Goal: Share content

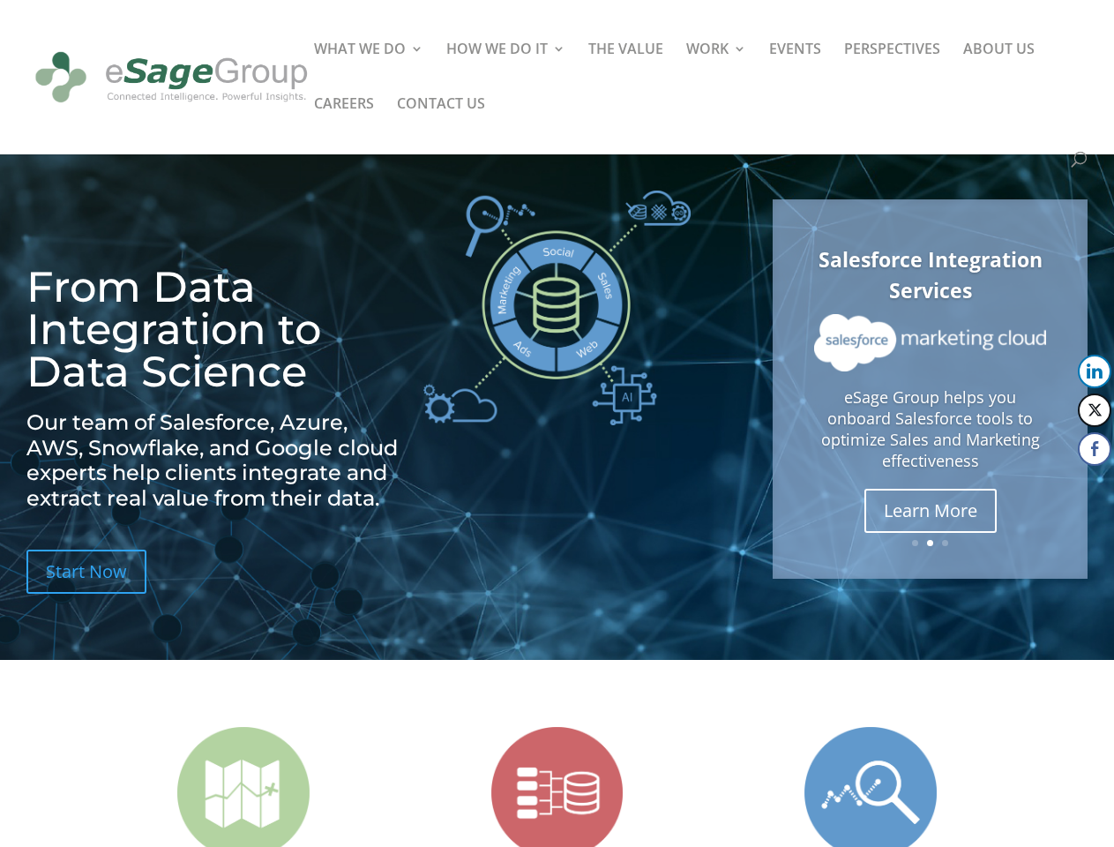
click at [557, 423] on img at bounding box center [556, 308] width 267 height 235
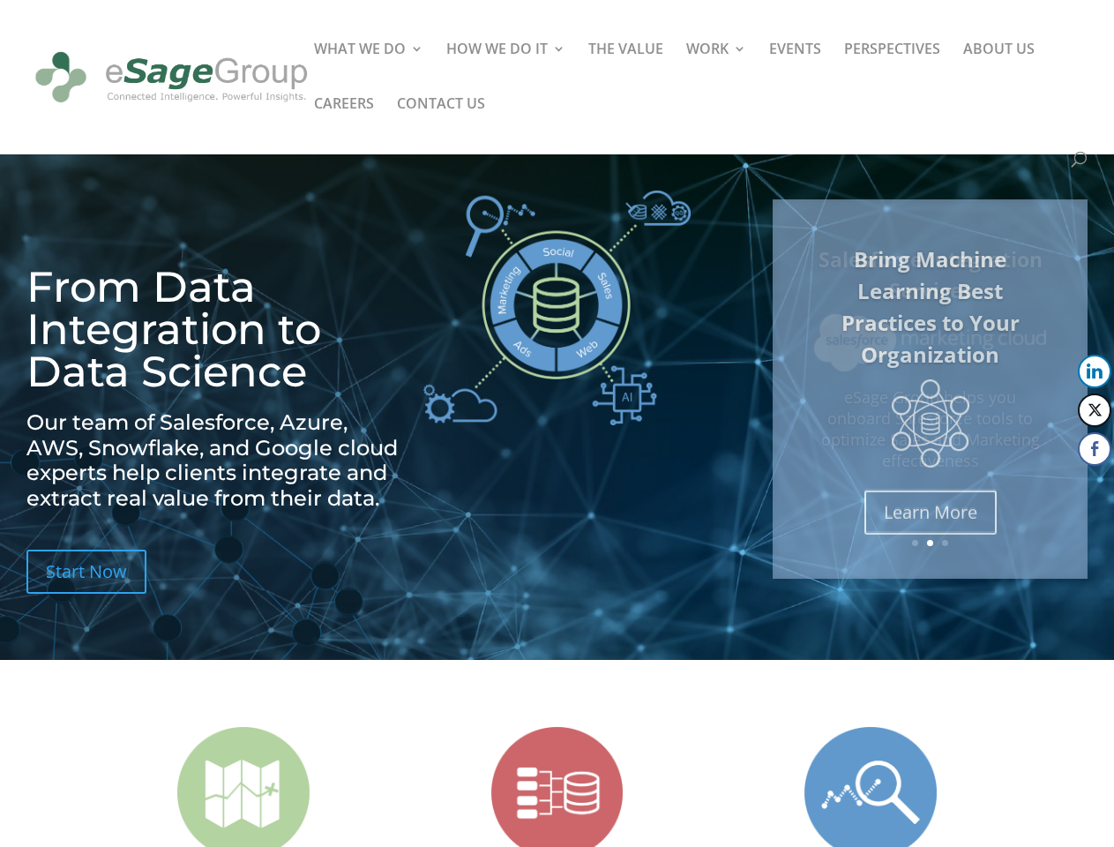
click at [557, 423] on img at bounding box center [556, 308] width 267 height 235
click at [930, 369] on link "Bring Machine Learning Best Practices to Your Organization" at bounding box center [930, 306] width 178 height 124
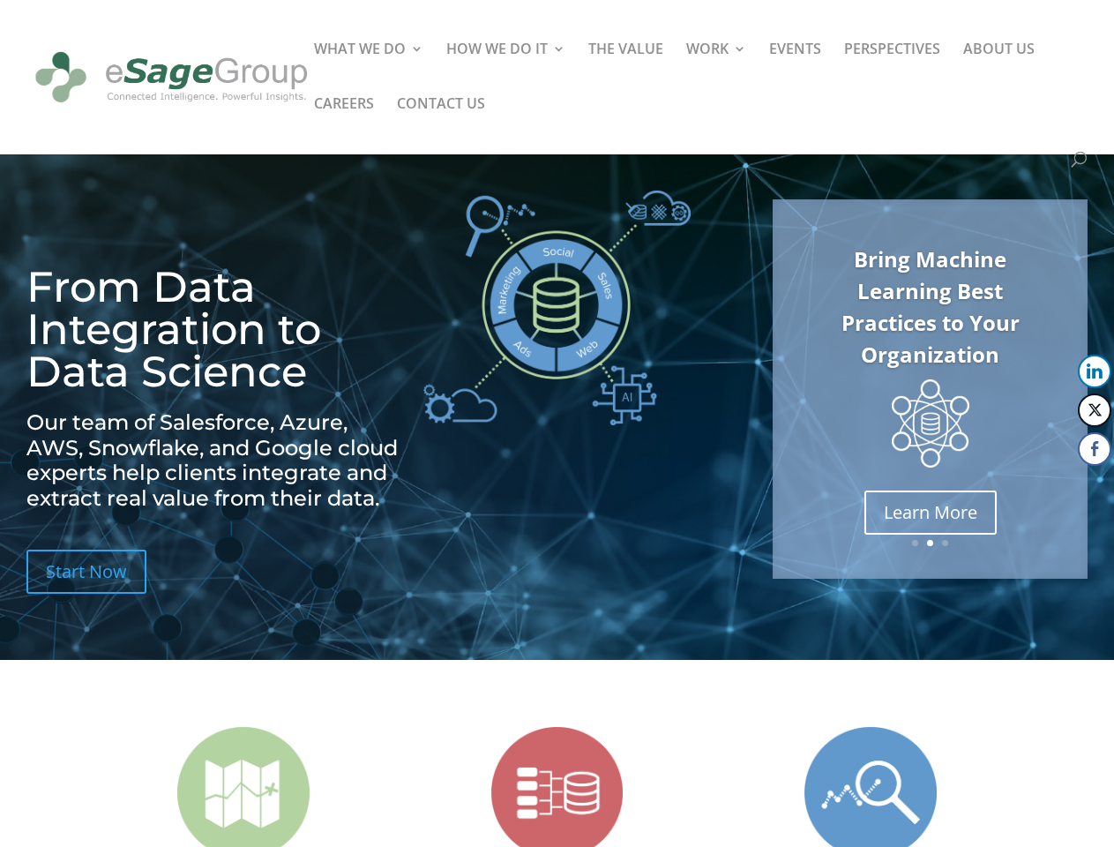
click at [774, 389] on link "Previous" at bounding box center [774, 389] width 42 height 42
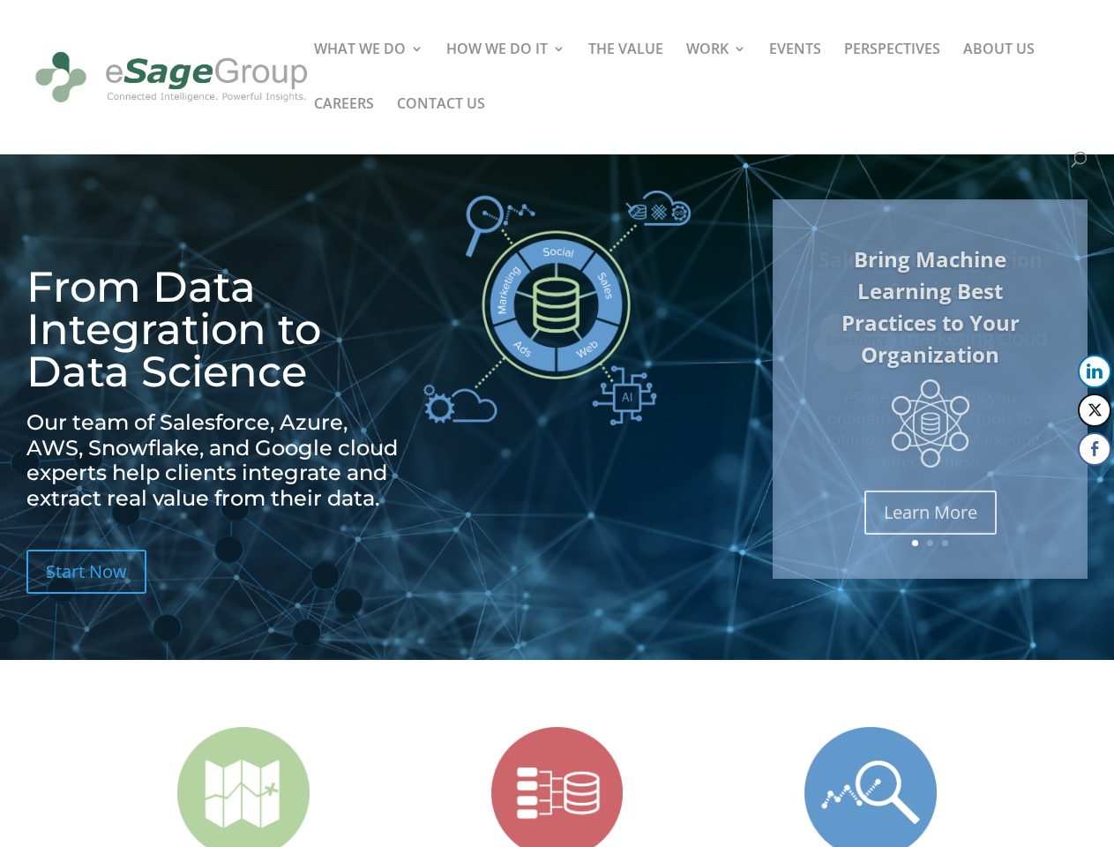
click at [1095, 371] on button "LinkedIn" at bounding box center [1095, 372] width 34 height 34
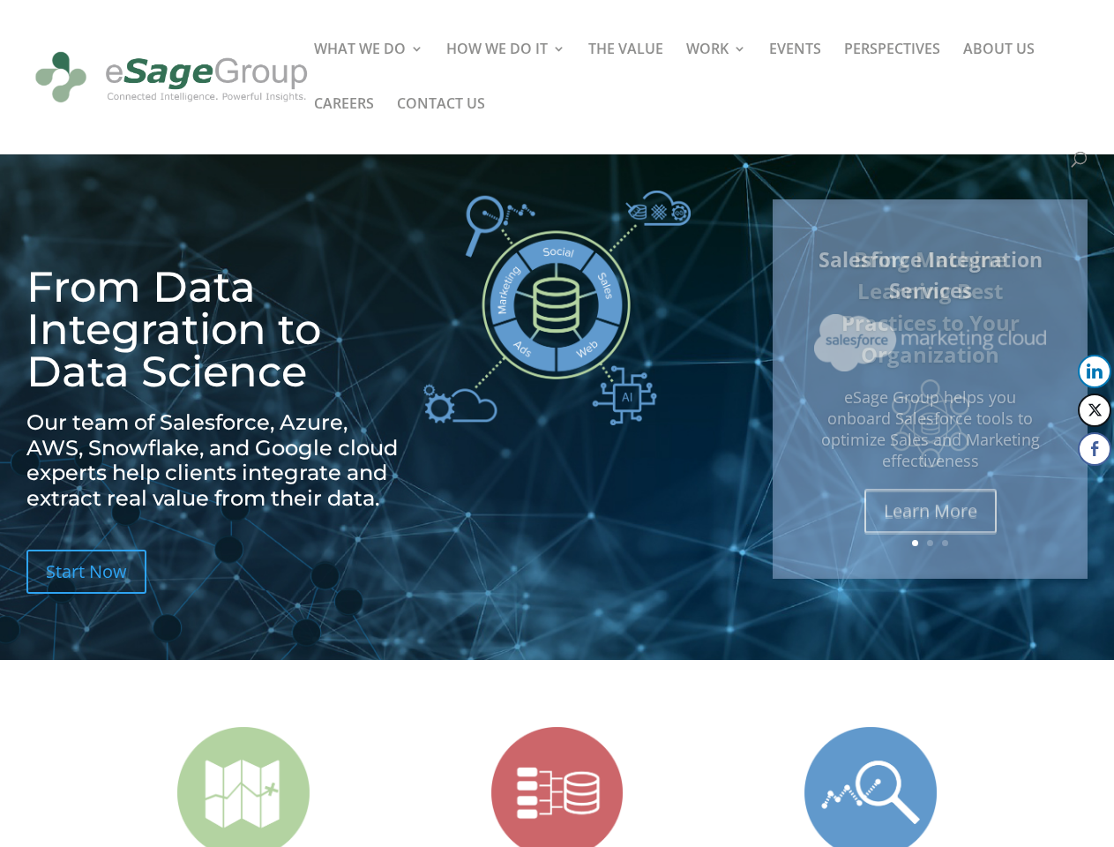
click at [1095, 410] on button "Twitter" at bounding box center [1095, 410] width 34 height 34
click at [1095, 449] on button "Facebook" at bounding box center [1095, 449] width 34 height 34
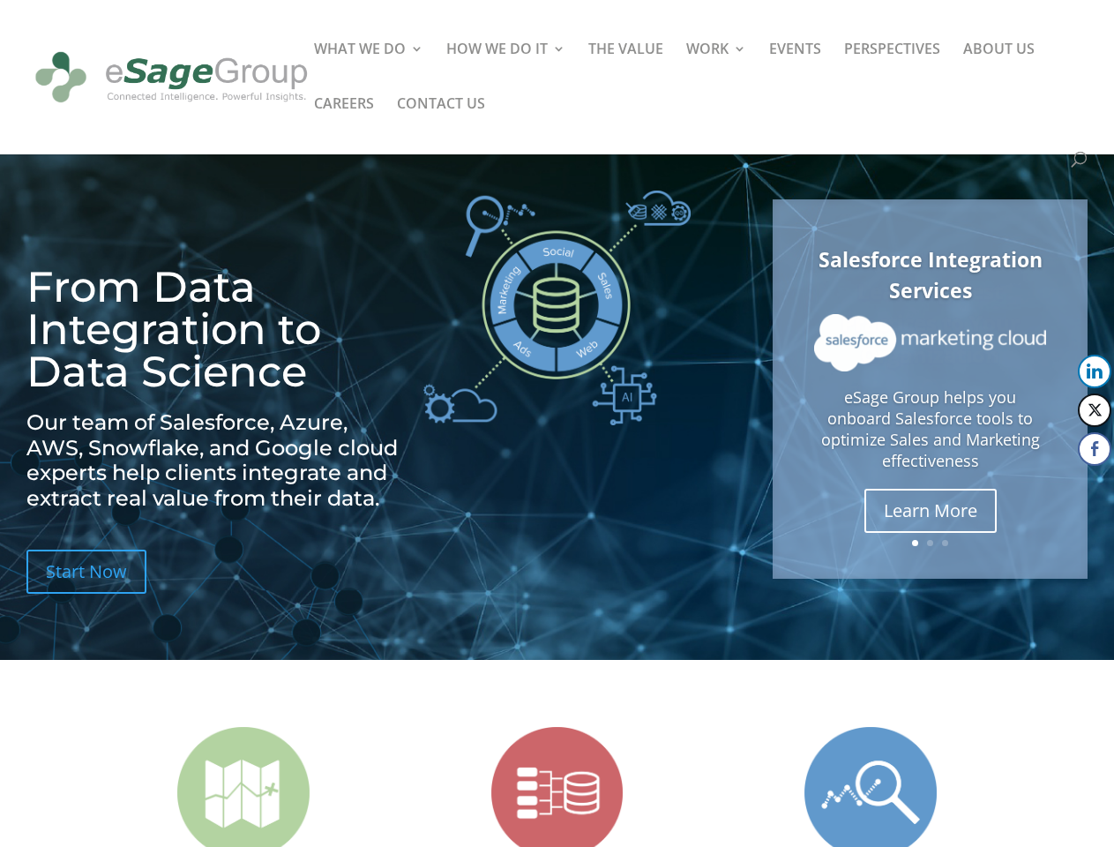
click at [1061, 484] on span at bounding box center [1060, 484] width 21 height 21
